Goal: Find specific page/section: Find specific page/section

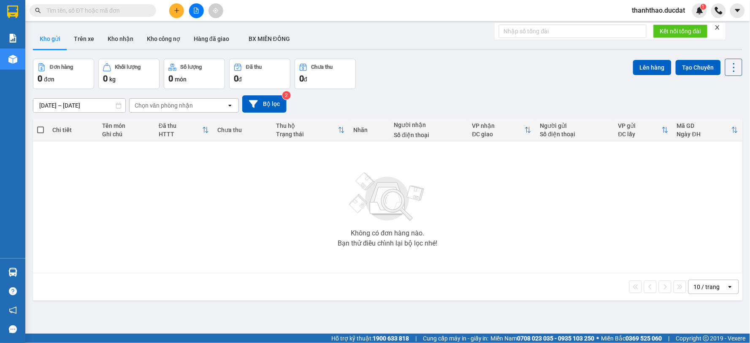
click at [133, 11] on input "text" at bounding box center [96, 10] width 100 height 9
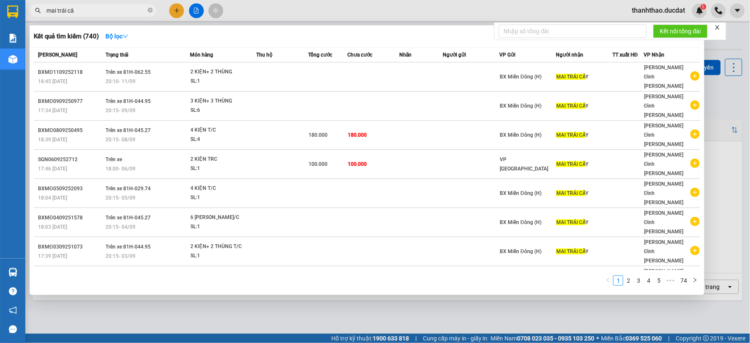
type input "mai trái cây"
click at [151, 10] on icon "close-circle" at bounding box center [150, 10] width 5 height 5
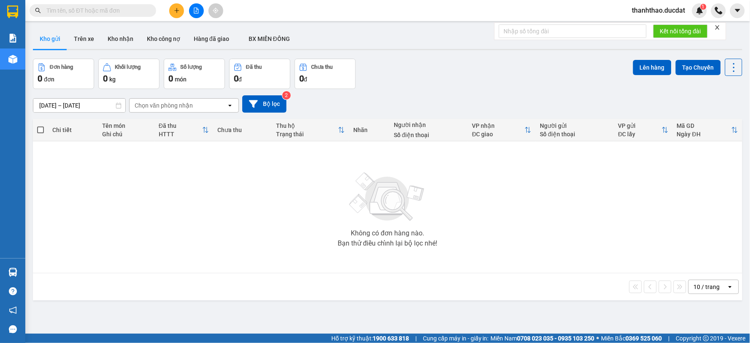
click at [137, 9] on input "text" at bounding box center [96, 10] width 100 height 9
click at [104, 5] on span at bounding box center [93, 10] width 127 height 13
click at [102, 12] on input "text" at bounding box center [96, 10] width 100 height 9
click at [455, 205] on div "Không có đơn hàng nào. Bạn thử điều chỉnh lại bộ lọc nhé!" at bounding box center [387, 207] width 701 height 127
